Goal: Task Accomplishment & Management: Manage account settings

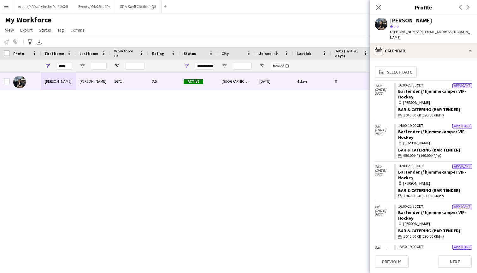
scroll to position [2099, 0]
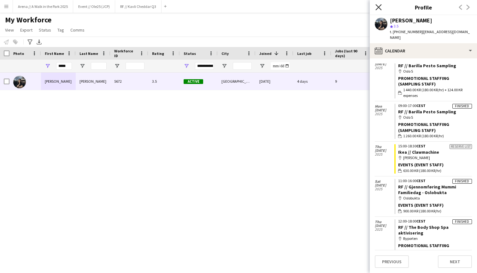
click at [381, 5] on icon "Close pop-in" at bounding box center [379, 7] width 6 height 6
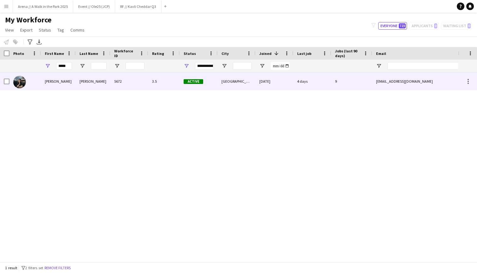
drag, startPoint x: 74, startPoint y: 79, endPoint x: 74, endPoint y: 73, distance: 6.0
click at [74, 73] on div "[PERSON_NAME]" at bounding box center [58, 81] width 35 height 17
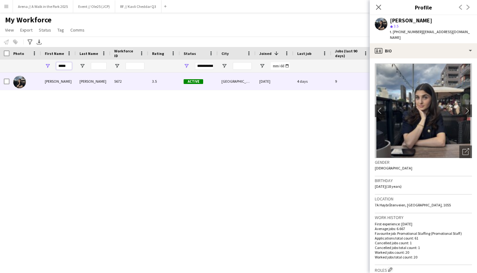
click at [57, 67] on input "*****" at bounding box center [64, 66] width 16 height 8
click at [63, 64] on input "*****" at bounding box center [64, 66] width 16 height 8
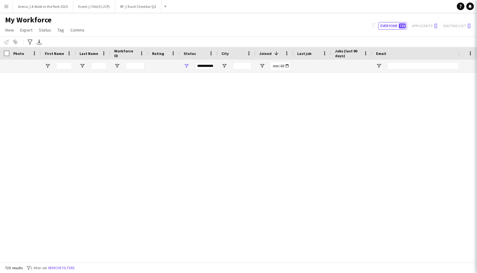
click at [77, 139] on div "Løland" at bounding box center [93, 134] width 35 height 17
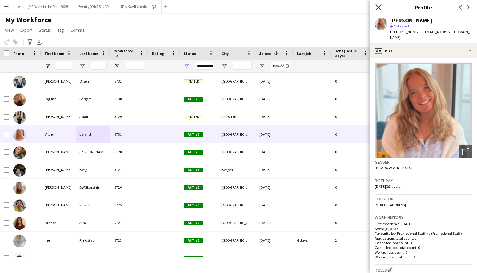
click at [378, 5] on icon "Close pop-in" at bounding box center [379, 7] width 6 height 6
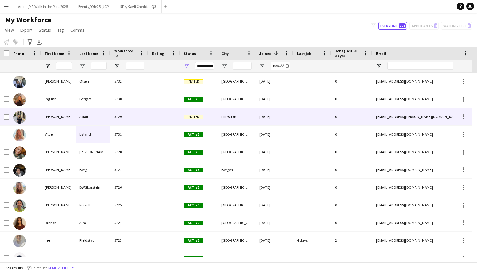
scroll to position [0, 0]
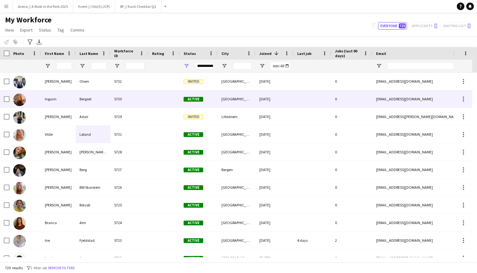
click at [24, 100] on img at bounding box center [19, 99] width 13 height 13
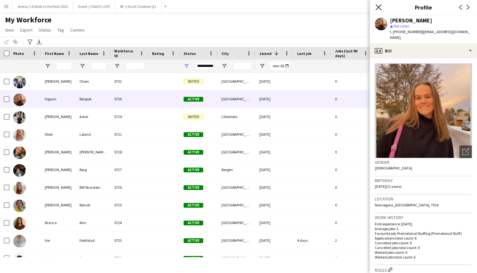
click at [377, 8] on icon "Close pop-in" at bounding box center [379, 7] width 6 height 6
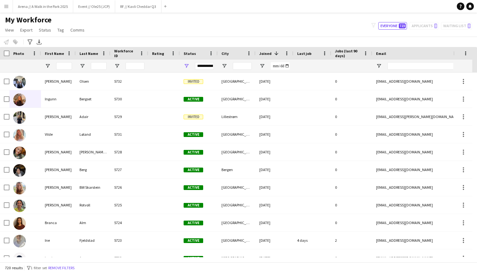
click at [264, 29] on div "My Workforce View Views Default view New view Update view Delete view Edit name…" at bounding box center [238, 25] width 477 height 21
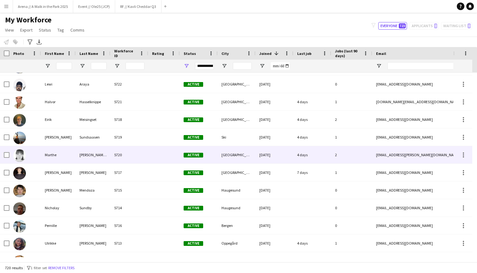
click at [20, 154] on img at bounding box center [19, 155] width 13 height 13
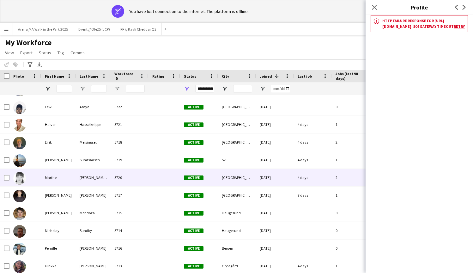
click at [403, 29] on h3 "Http failure response for [URL][DOMAIN_NAME]: 504 Gateway Timeout Retry" at bounding box center [423, 23] width 83 height 11
click at [453, 29] on link "Retry" at bounding box center [458, 26] width 11 height 5
click at [371, 9] on app-icon "Close pop-in" at bounding box center [374, 7] width 9 height 9
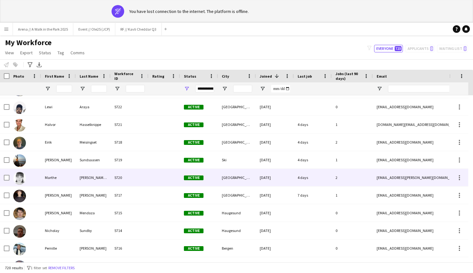
click at [43, 179] on div "Marthe" at bounding box center [58, 177] width 35 height 17
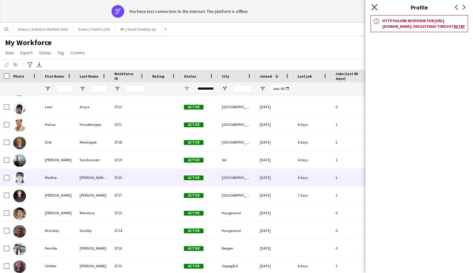
click at [375, 8] on icon at bounding box center [374, 7] width 6 height 6
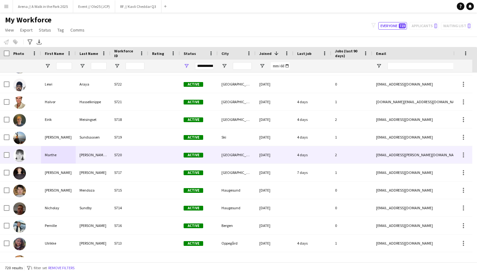
click at [24, 154] on img at bounding box center [19, 155] width 13 height 13
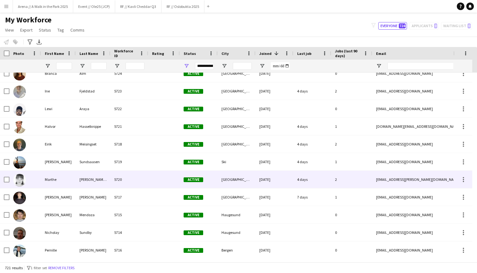
click at [19, 180] on img at bounding box center [19, 180] width 13 height 13
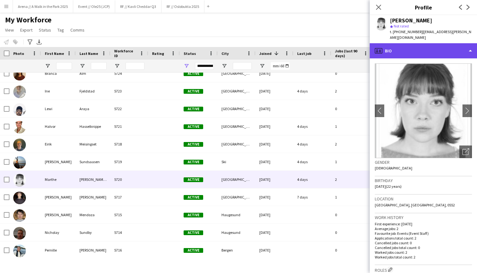
click at [451, 43] on div "profile Bio" at bounding box center [423, 50] width 107 height 15
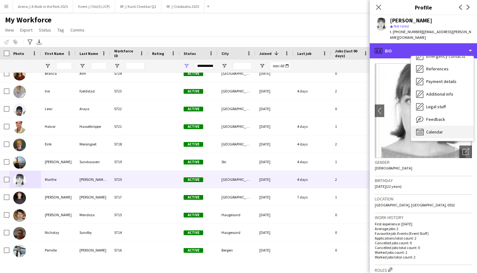
scroll to position [59, 0]
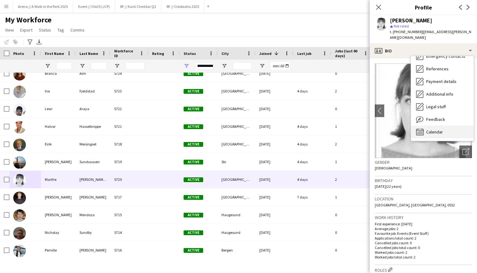
click at [437, 129] on span "Calendar" at bounding box center [435, 132] width 17 height 6
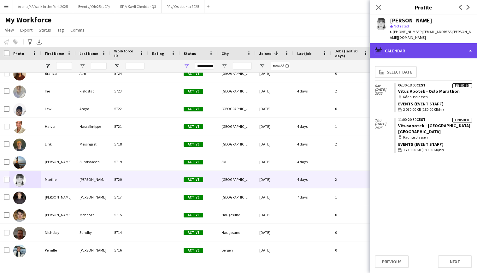
click at [440, 45] on div "calendar-full Calendar" at bounding box center [423, 50] width 107 height 15
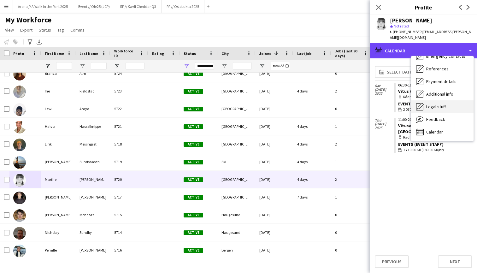
scroll to position [0, 0]
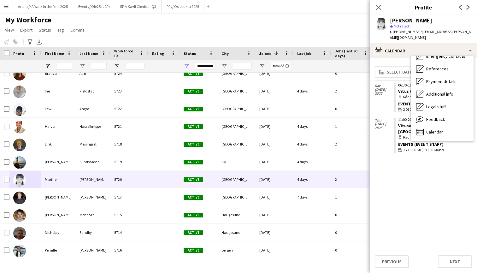
click at [394, 160] on div "calendar-full Select date Sat 20 Sep 2025 Finished 06:30-18:00 CEST Vitus Apote…" at bounding box center [423, 156] width 97 height 187
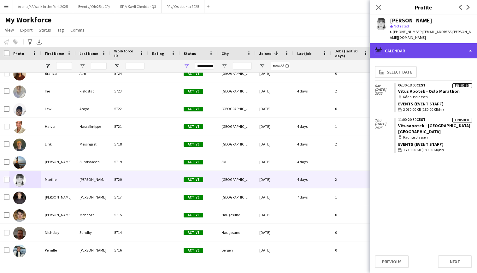
click at [439, 50] on div "calendar-full Calendar" at bounding box center [423, 50] width 107 height 15
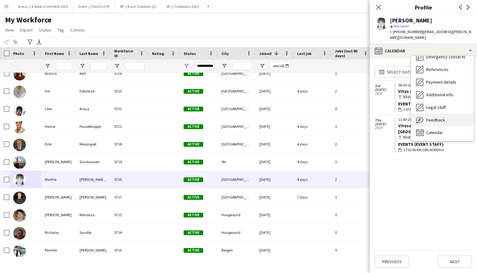
click at [444, 117] on span "Feedback" at bounding box center [436, 120] width 19 height 6
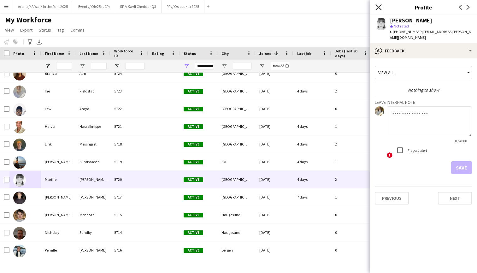
click at [381, 6] on icon at bounding box center [379, 7] width 6 height 6
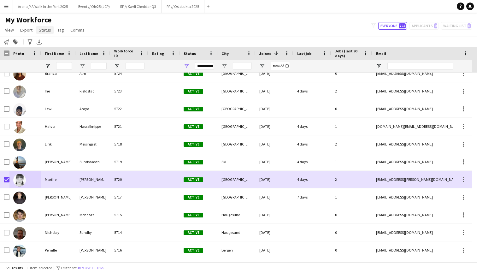
click at [51, 30] on link "Status" at bounding box center [44, 30] width 17 height 8
click at [51, 42] on link "Edit" at bounding box center [58, 43] width 44 height 13
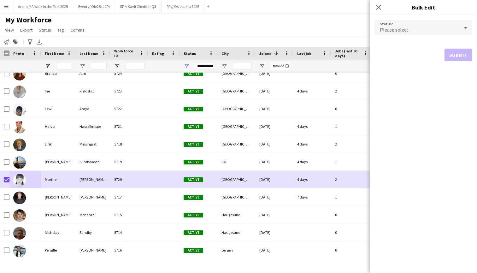
click at [420, 24] on div "Please select" at bounding box center [417, 27] width 85 height 15
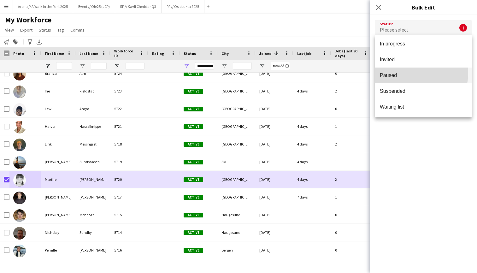
click at [406, 73] on span "Paused" at bounding box center [423, 75] width 87 height 6
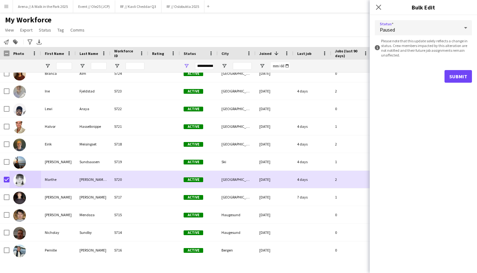
click at [457, 74] on button "Submit" at bounding box center [458, 76] width 27 height 13
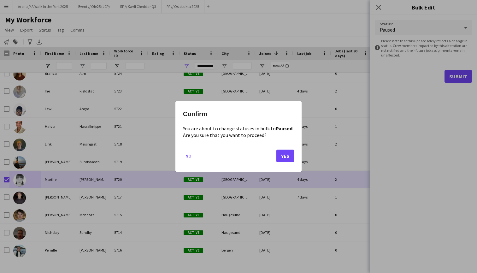
click at [281, 154] on button "Yes" at bounding box center [286, 156] width 18 height 13
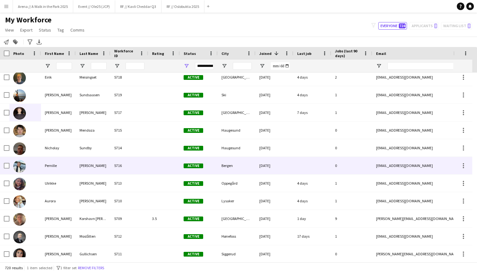
scroll to position [252, 0]
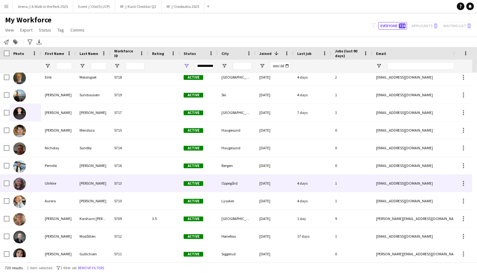
click at [20, 183] on img at bounding box center [19, 184] width 13 height 13
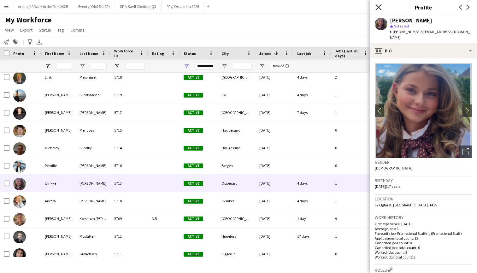
click at [380, 7] on icon at bounding box center [379, 7] width 6 height 6
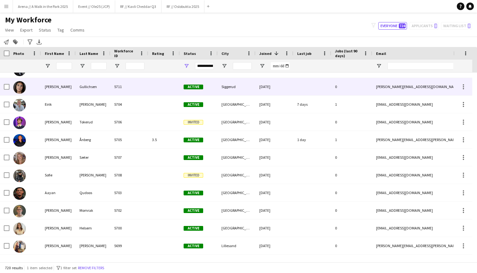
scroll to position [428, 0]
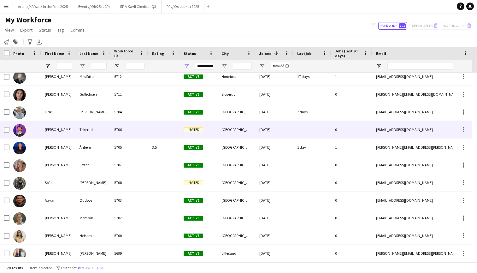
click at [31, 131] on div at bounding box center [25, 129] width 32 height 17
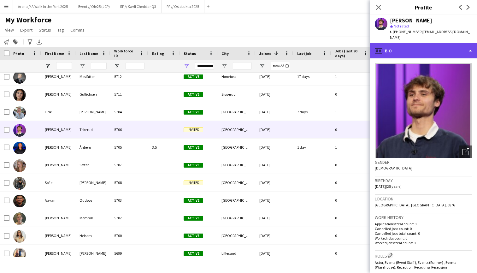
click at [441, 46] on div "profile Bio" at bounding box center [423, 50] width 107 height 15
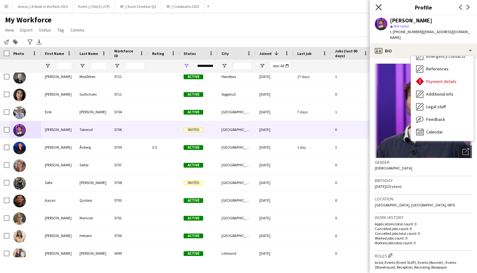
click at [379, 8] on icon at bounding box center [379, 7] width 6 height 6
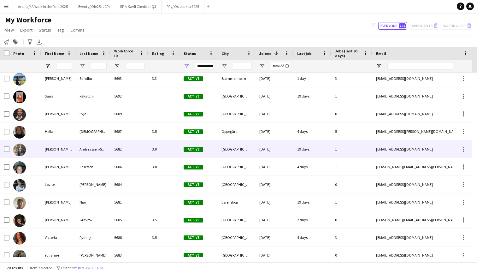
click at [74, 147] on div "Isabella Christine" at bounding box center [58, 149] width 35 height 17
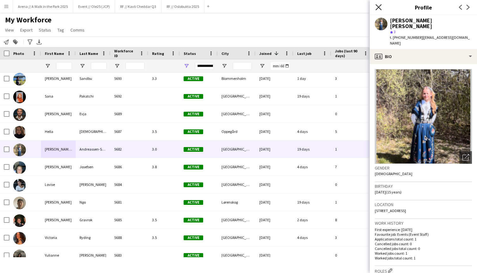
click at [379, 9] on icon "Close pop-in" at bounding box center [379, 7] width 6 height 6
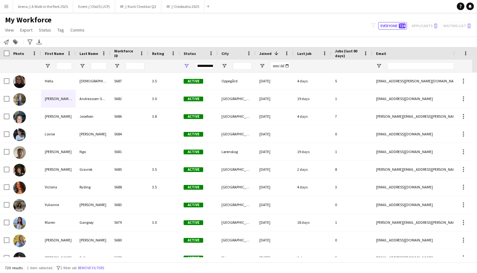
click at [371, 59] on div at bounding box center [372, 53] width 3 height 13
click at [201, 67] on div "**********" at bounding box center [204, 66] width 19 height 8
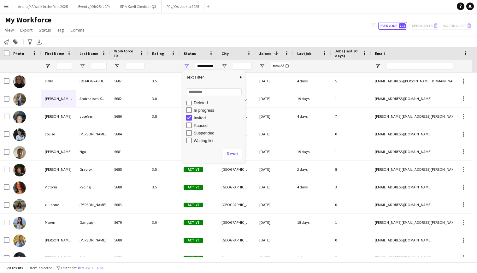
scroll to position [40, 0]
click at [195, 125] on div "Paused" at bounding box center [219, 125] width 50 height 5
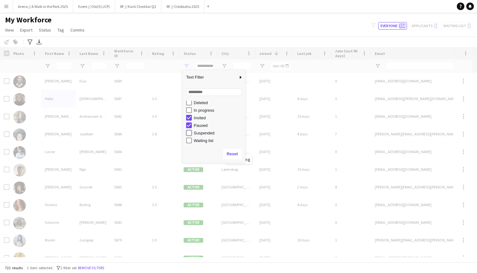
type input "**********"
click at [215, 43] on div "Notify workforce Add to tag Search tags magnifier Add tag Advanced filters Adva…" at bounding box center [238, 42] width 477 height 10
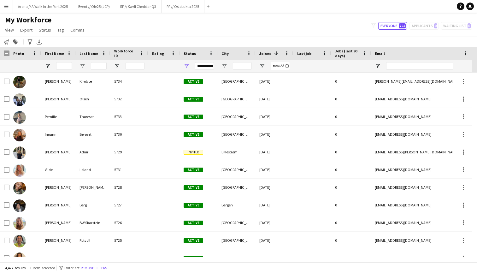
scroll to position [0, 0]
click at [69, 64] on input "First Name Filter Input" at bounding box center [64, 66] width 16 height 8
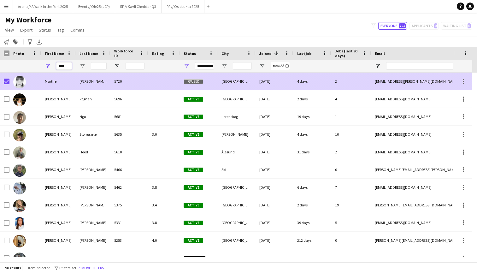
type input "****"
click at [189, 79] on div "Paused" at bounding box center [199, 81] width 38 height 17
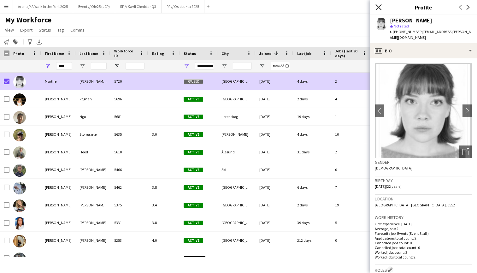
click at [377, 5] on icon at bounding box center [379, 7] width 6 height 6
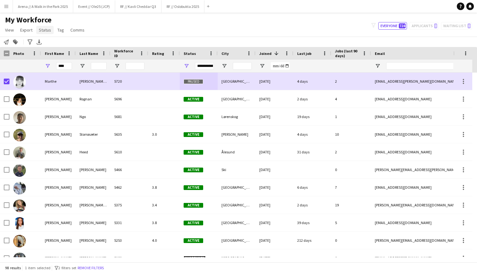
click at [50, 30] on link "Status" at bounding box center [44, 30] width 17 height 8
click at [55, 43] on link "Edit" at bounding box center [58, 43] width 44 height 13
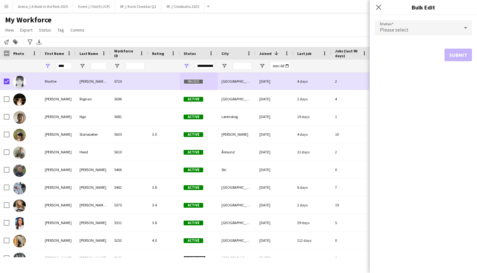
click at [399, 31] on span "Please select" at bounding box center [394, 30] width 29 height 6
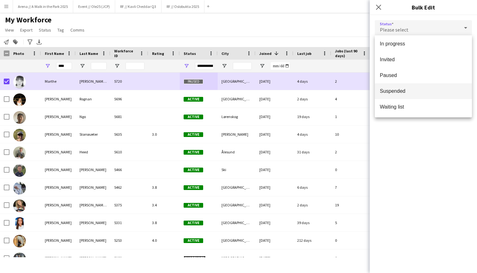
scroll to position [65, 0]
click at [399, 92] on span "Suspended" at bounding box center [423, 91] width 87 height 6
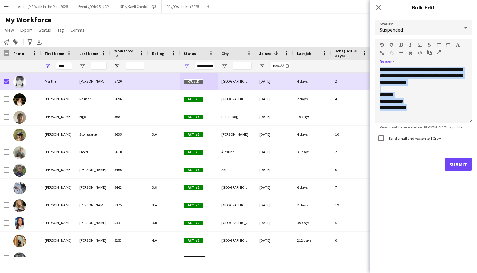
drag, startPoint x: 415, startPoint y: 106, endPoint x: 366, endPoint y: 68, distance: 62.5
click at [366, 68] on body "Menu Boards Boards Boards All jobs Status Workforce Workforce My Workforce Recr…" at bounding box center [238, 136] width 477 height 273
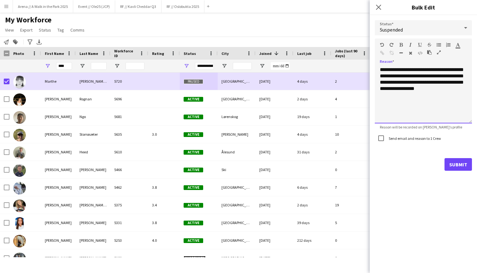
click at [423, 90] on div "**********" at bounding box center [423, 95] width 97 height 57
click at [434, 90] on div "**********" at bounding box center [423, 95] width 97 height 57
click at [444, 89] on div "**********" at bounding box center [423, 95] width 97 height 57
click at [404, 75] on div "**********" at bounding box center [423, 95] width 97 height 57
click at [436, 96] on div "**********" at bounding box center [423, 95] width 97 height 57
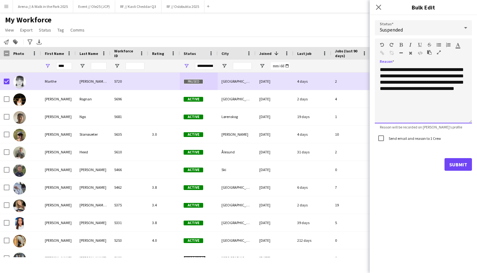
click at [460, 84] on div "**********" at bounding box center [423, 95] width 97 height 57
click at [440, 95] on div "**********" at bounding box center [423, 95] width 97 height 57
click at [418, 95] on div "**********" at bounding box center [423, 95] width 97 height 57
click at [445, 93] on div "**********" at bounding box center [423, 95] width 97 height 57
click at [453, 161] on button "Submit" at bounding box center [458, 164] width 27 height 13
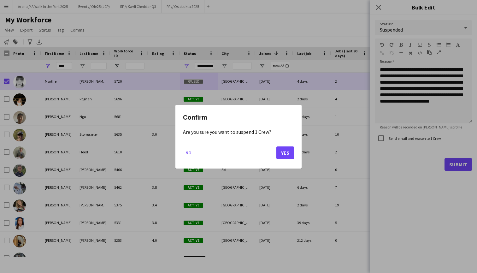
click at [287, 153] on button "Yes" at bounding box center [286, 152] width 18 height 13
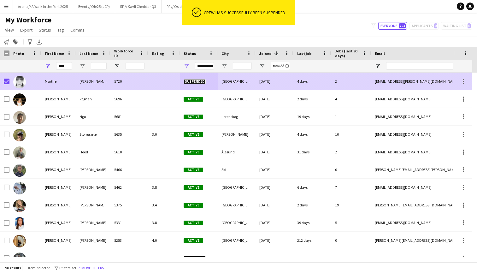
click at [123, 82] on div "5720" at bounding box center [130, 81] width 38 height 17
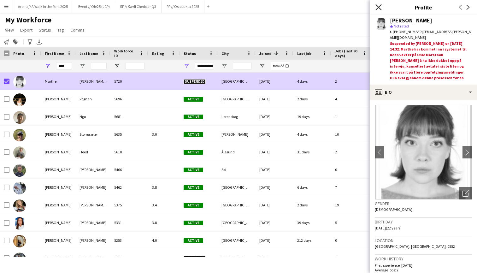
click at [378, 4] on icon "Close pop-in" at bounding box center [379, 7] width 6 height 6
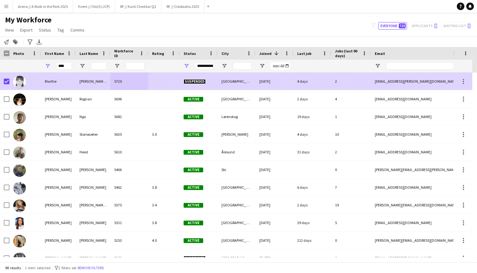
click at [5, 85] on div at bounding box center [7, 82] width 6 height 18
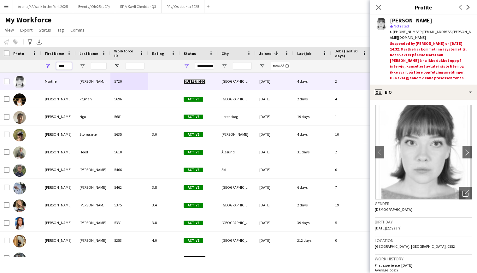
click at [66, 64] on input "****" at bounding box center [64, 66] width 16 height 8
